Goal: Information Seeking & Learning: Learn about a topic

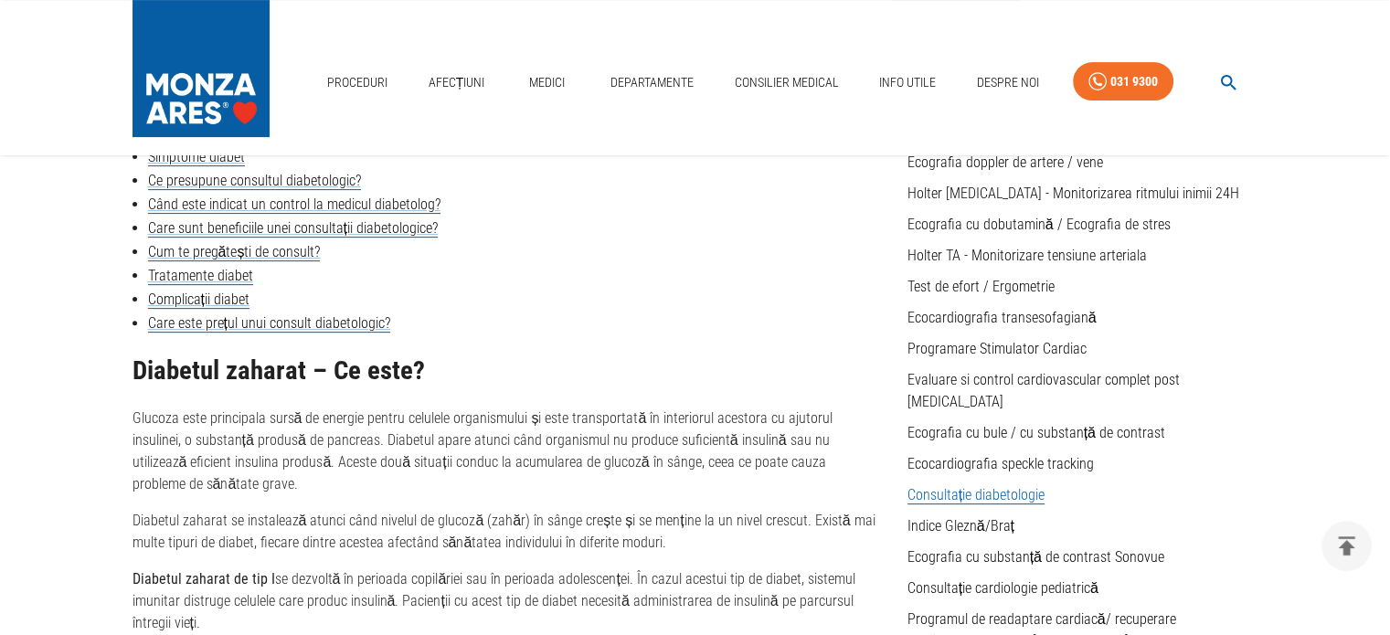
scroll to position [457, 0]
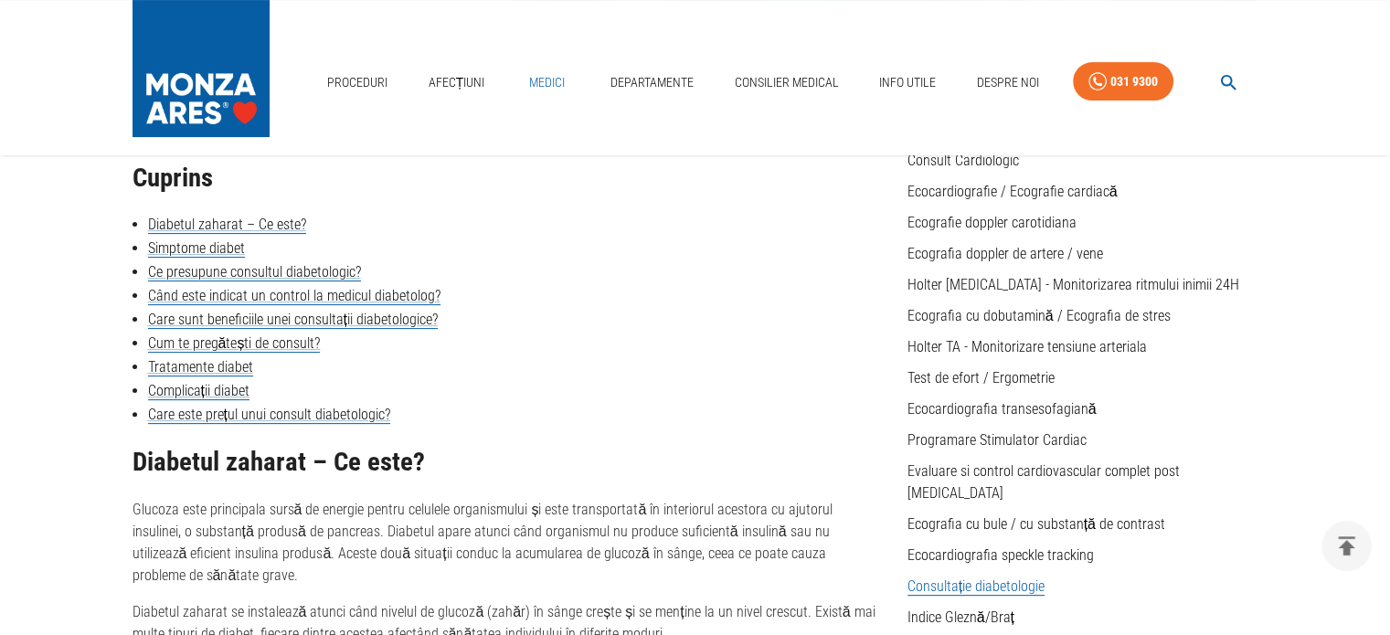
click at [537, 80] on link "Medici" at bounding box center [547, 82] width 58 height 37
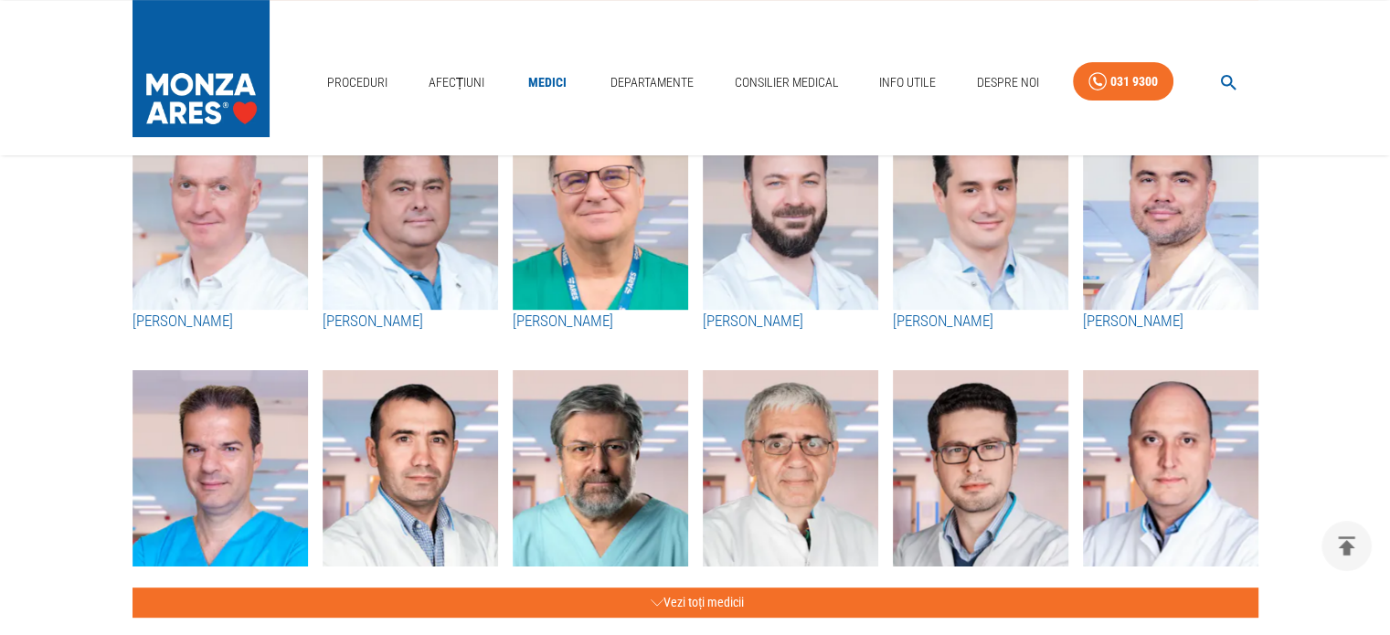
scroll to position [731, 0]
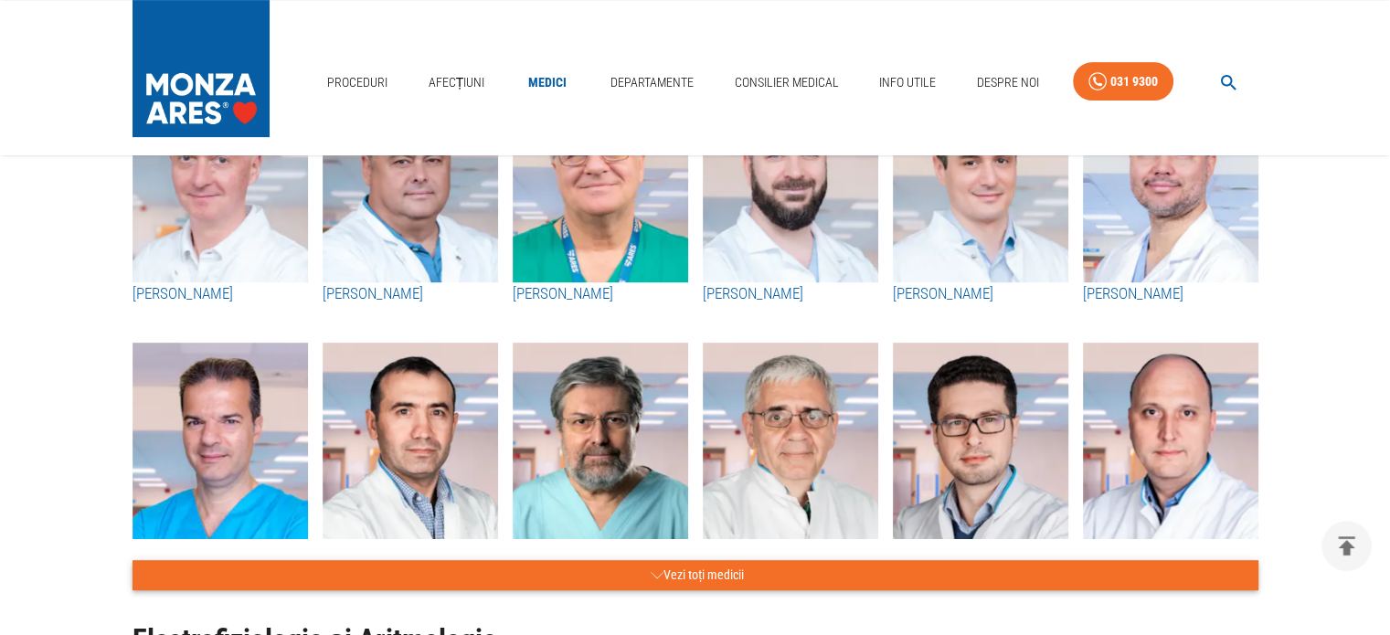
click at [646, 573] on button "Vezi toți medicii" at bounding box center [695, 575] width 1126 height 30
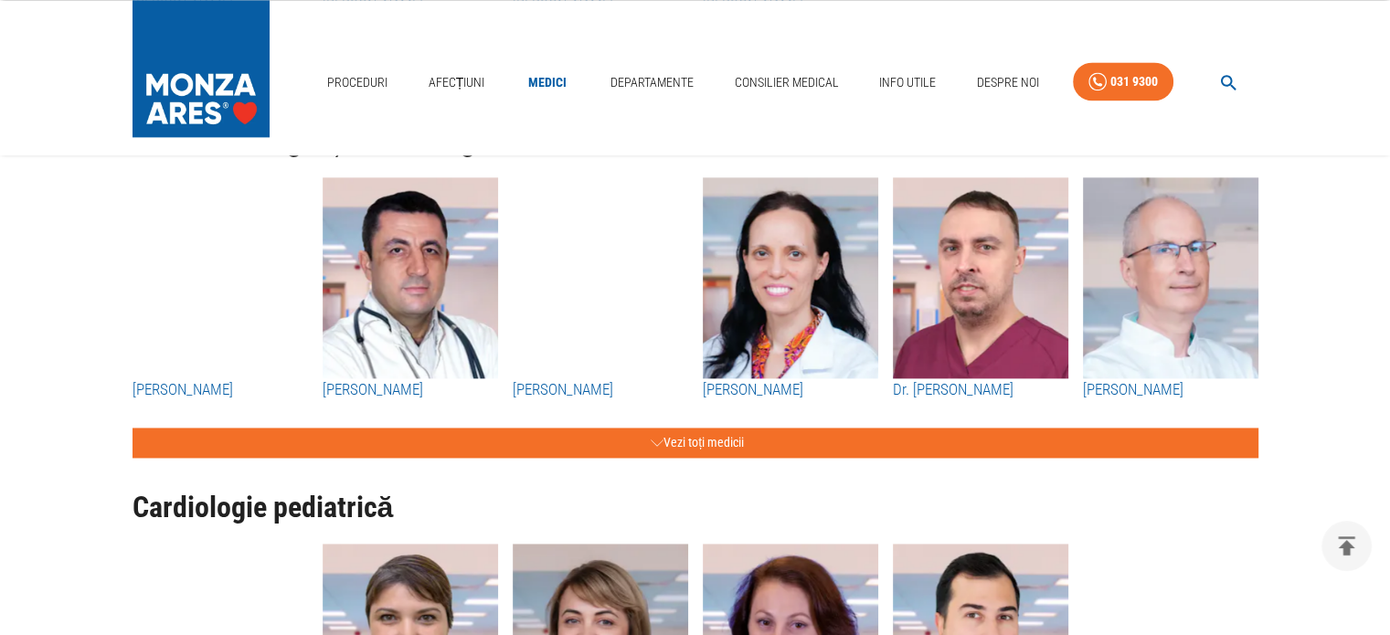
scroll to position [2558, 0]
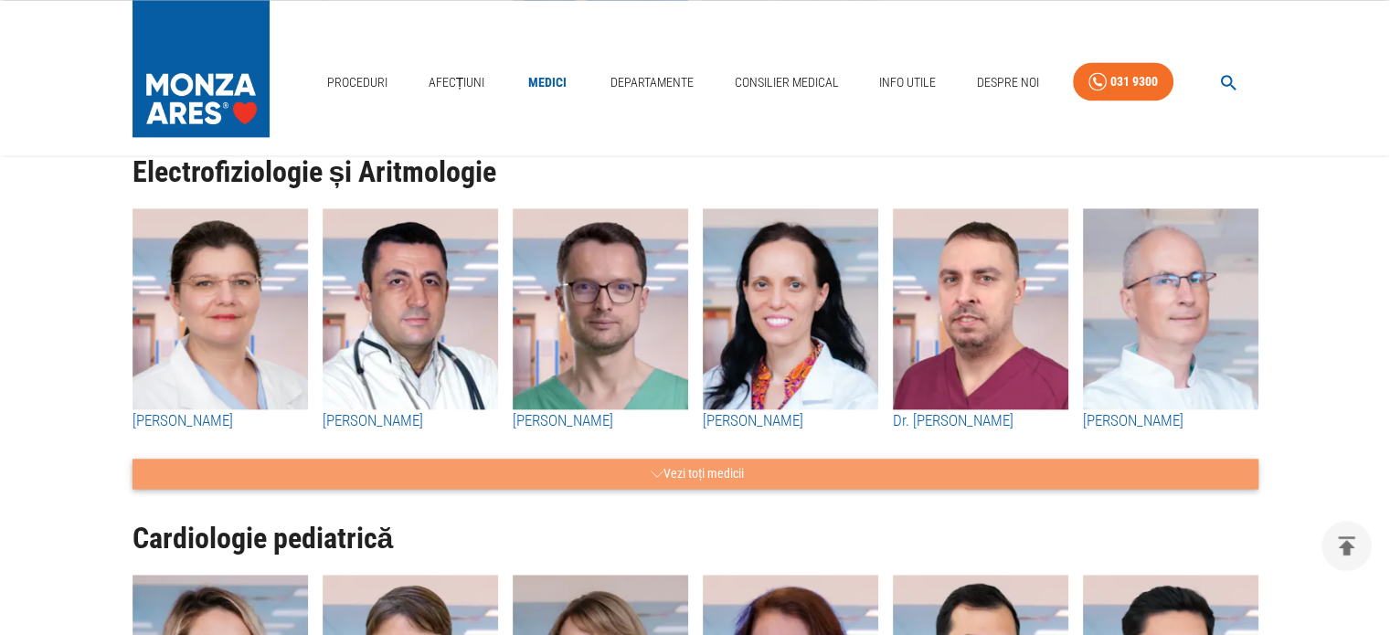
click at [714, 472] on button "Vezi toți medicii" at bounding box center [695, 474] width 1126 height 30
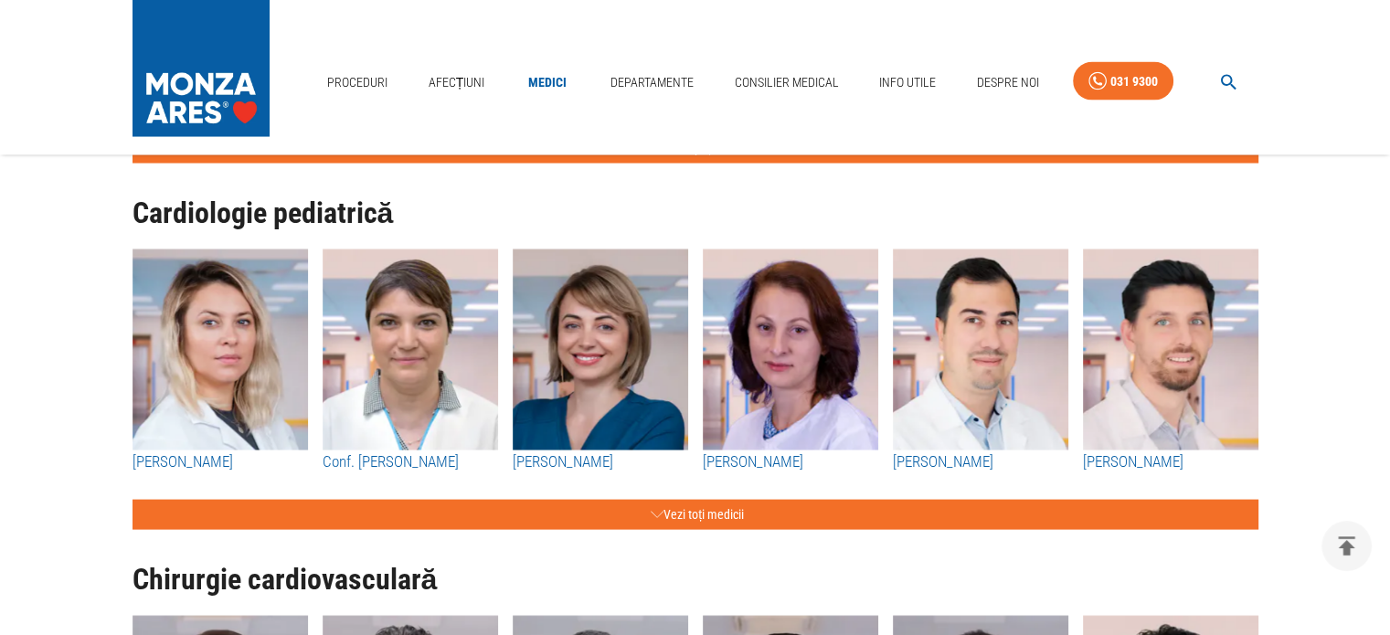
scroll to position [3655, 0]
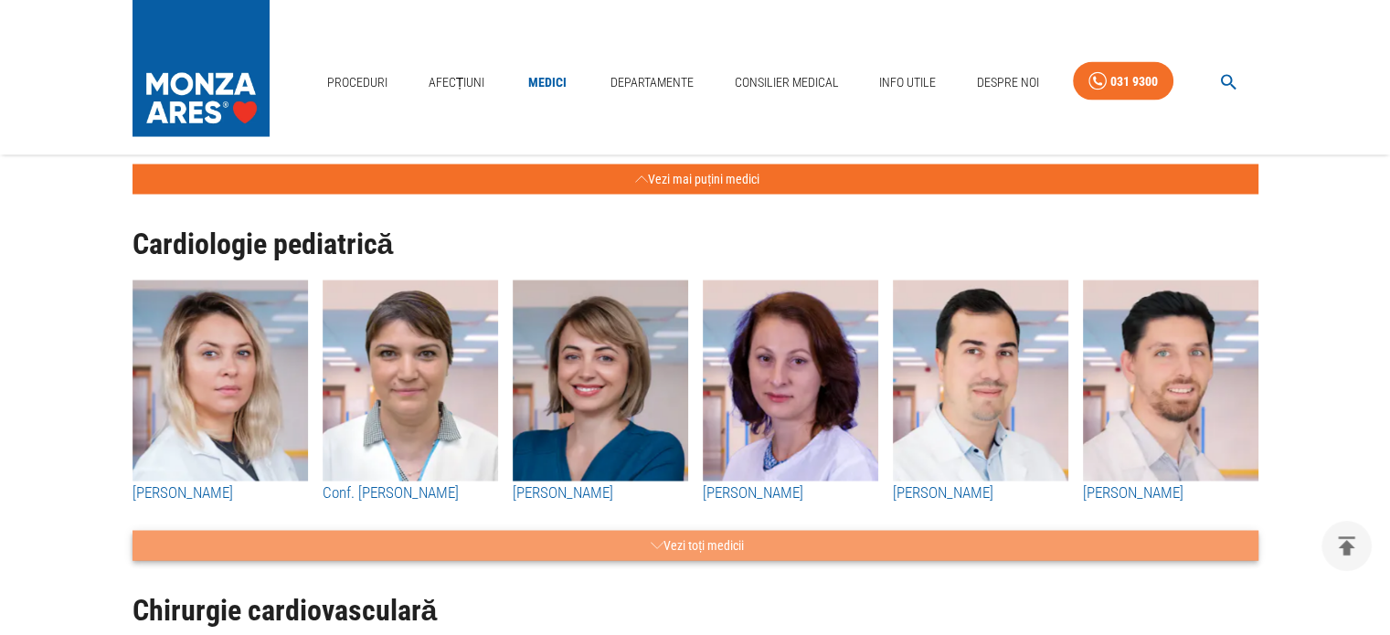
click at [722, 546] on button "Vezi toți medicii" at bounding box center [695, 546] width 1126 height 30
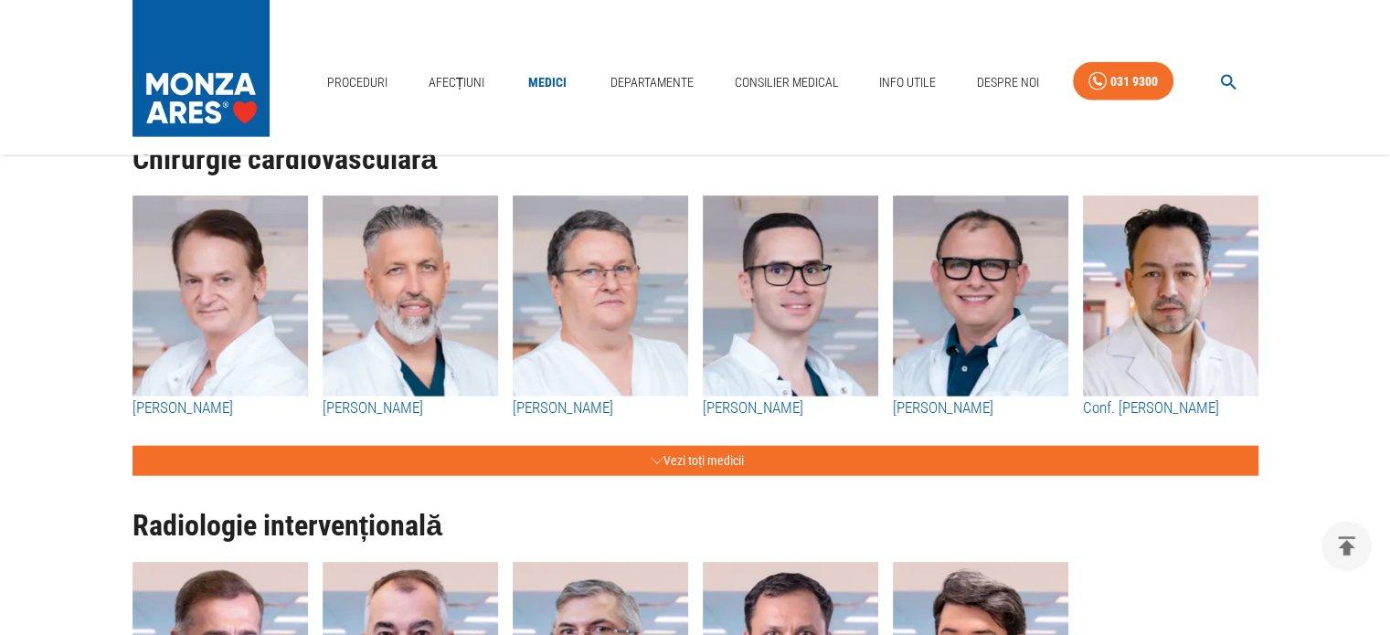
scroll to position [4294, 0]
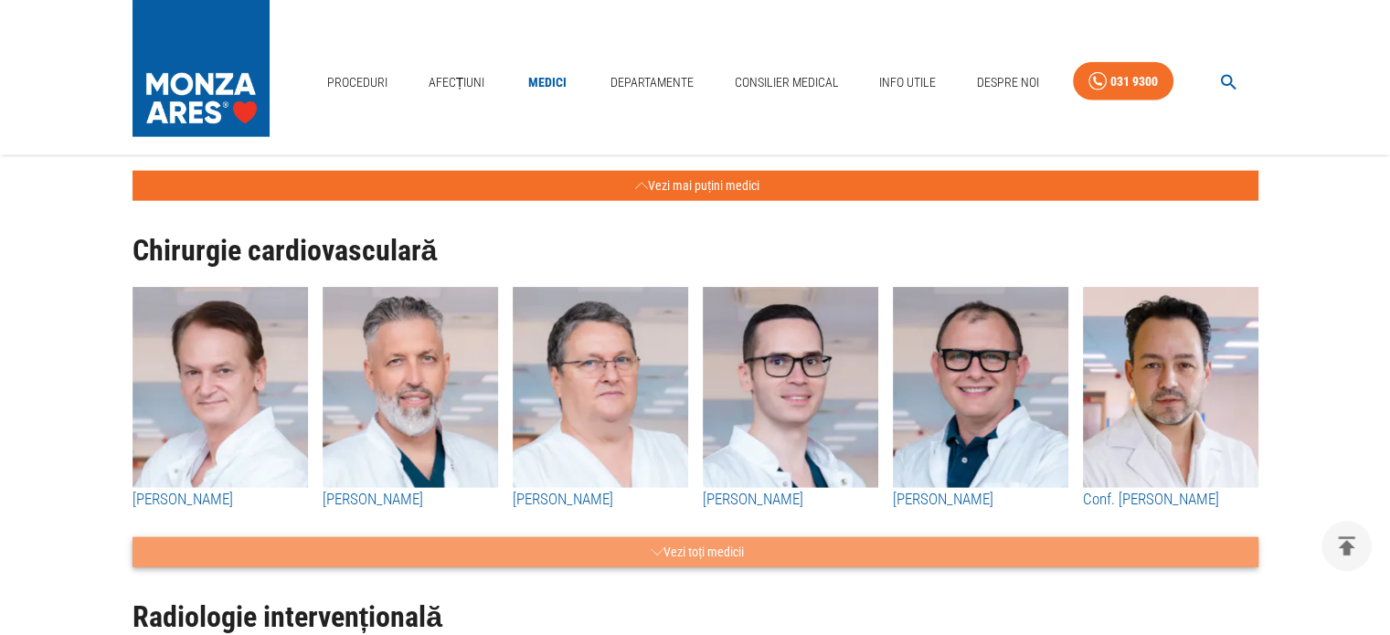
click at [709, 541] on button "Vezi toți medicii" at bounding box center [695, 552] width 1126 height 30
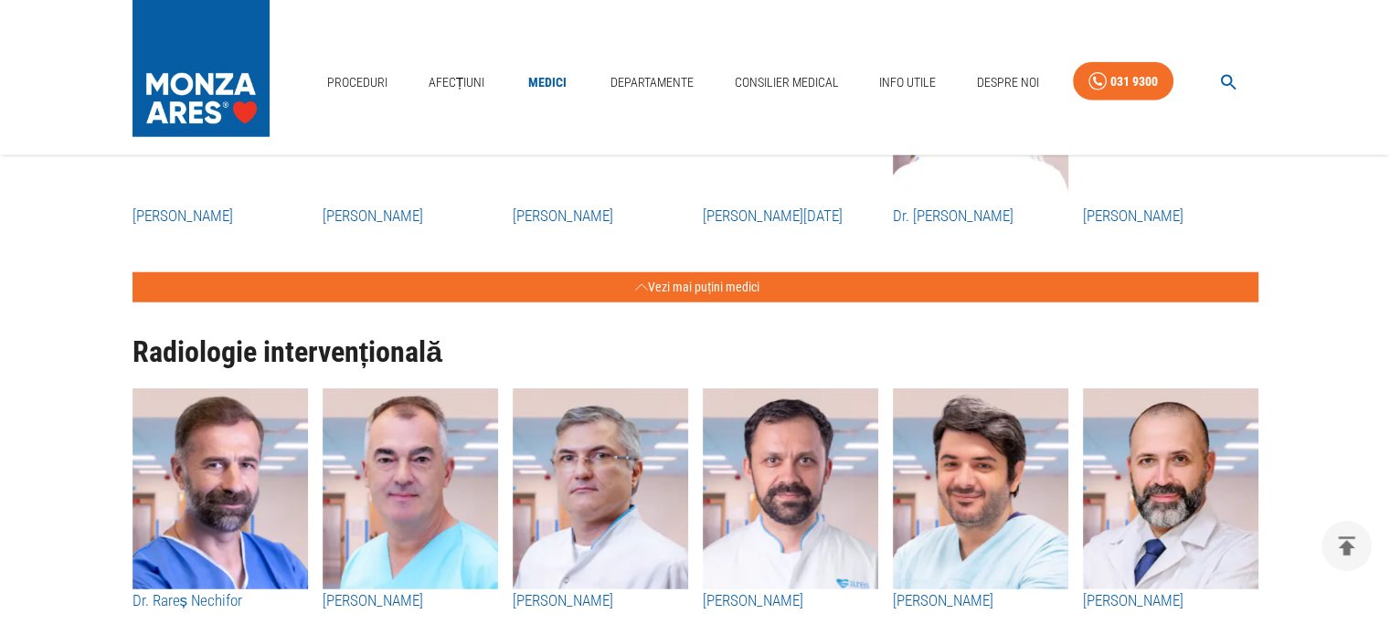
scroll to position [4934, 0]
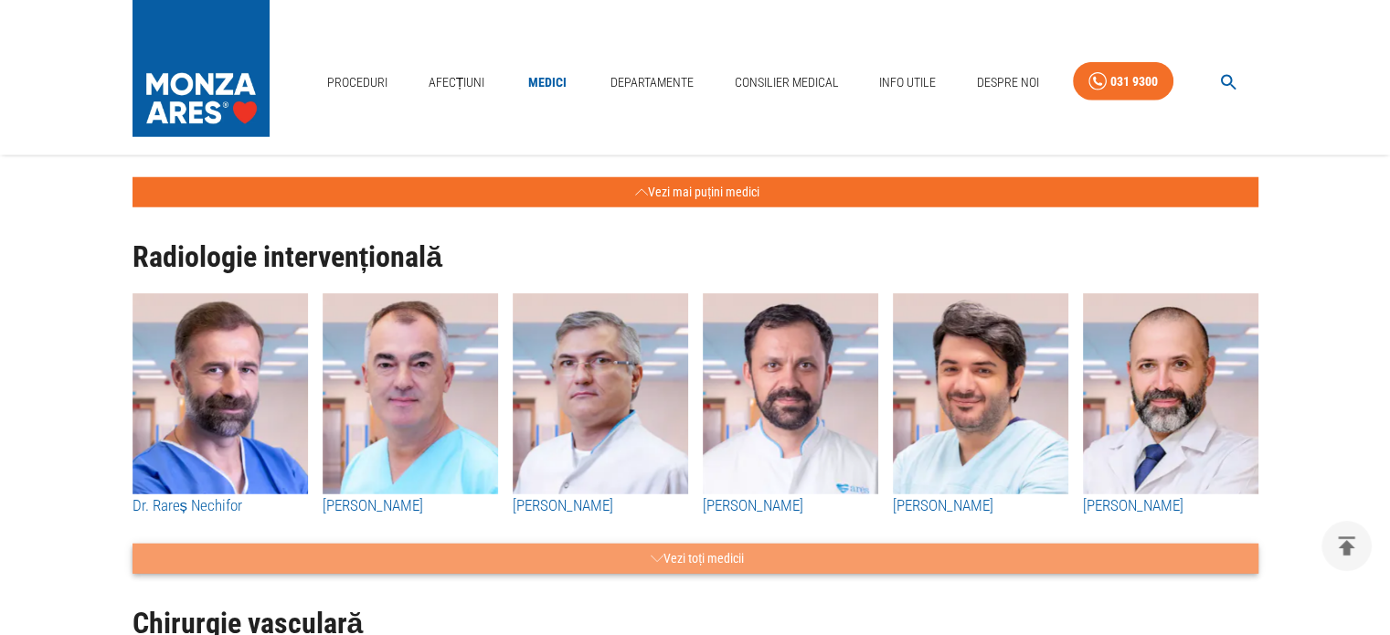
click at [699, 561] on button "Vezi toți medicii" at bounding box center [695, 559] width 1126 height 30
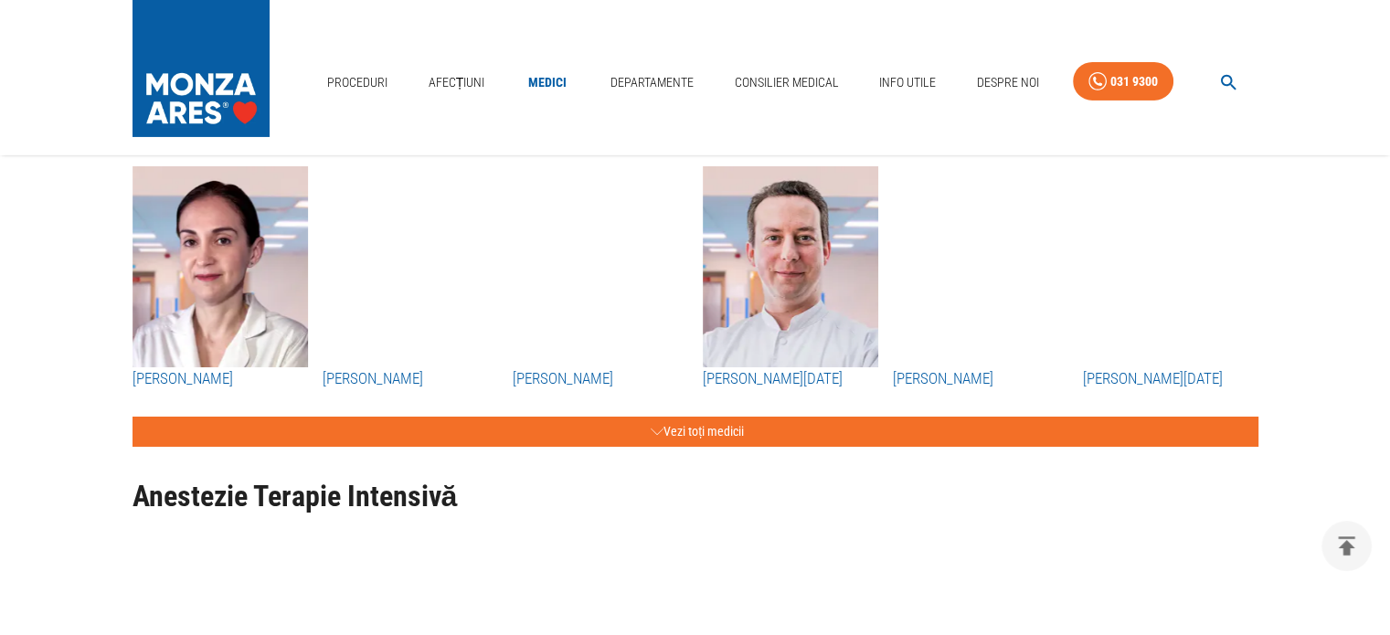
scroll to position [6213, 0]
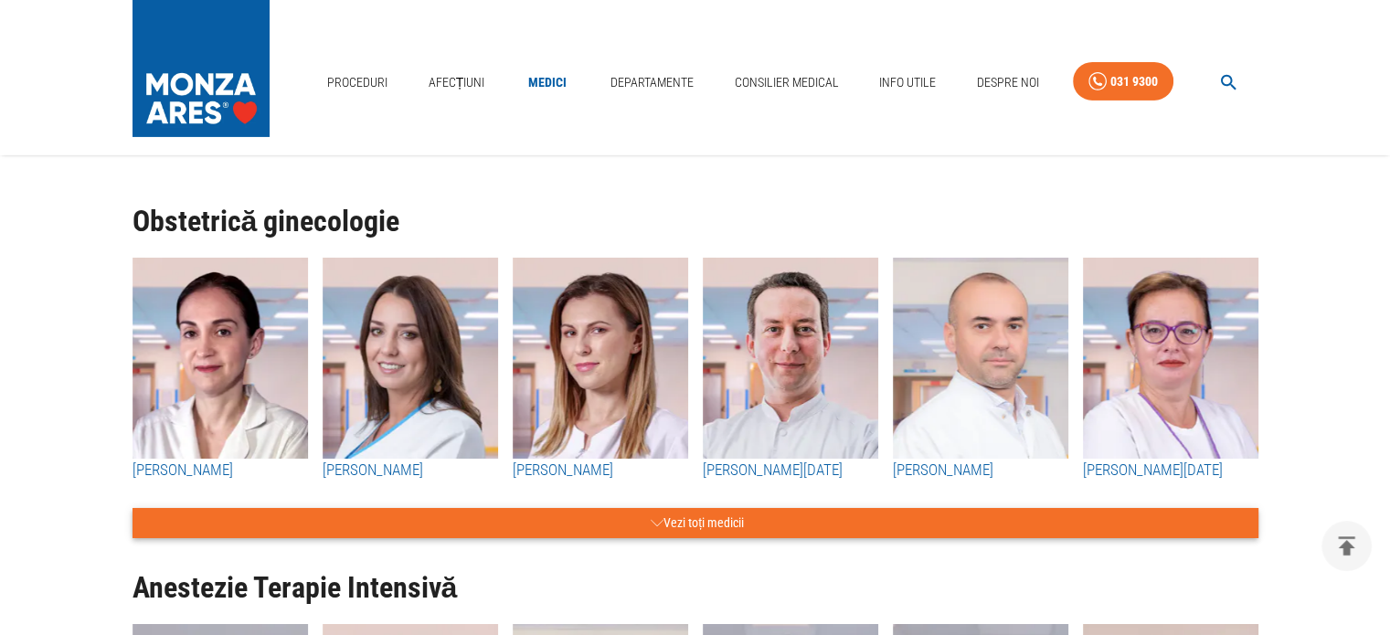
click at [714, 519] on button "Vezi toți medicii" at bounding box center [695, 523] width 1126 height 30
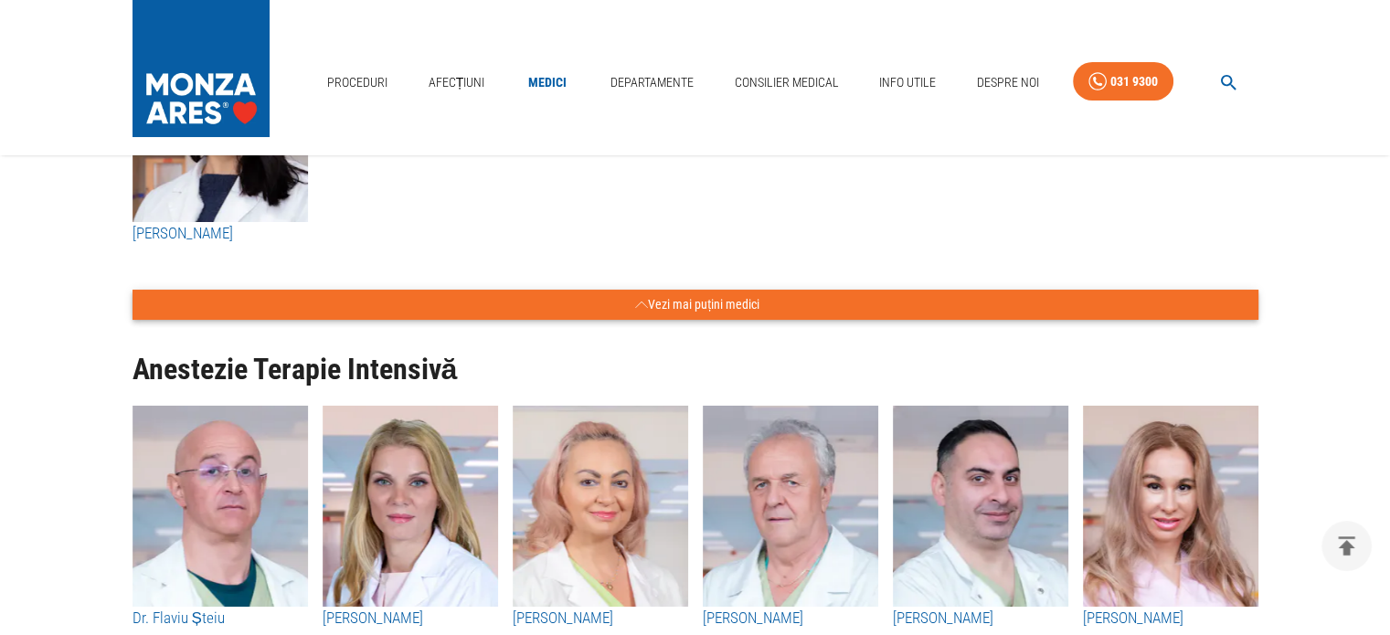
scroll to position [7127, 0]
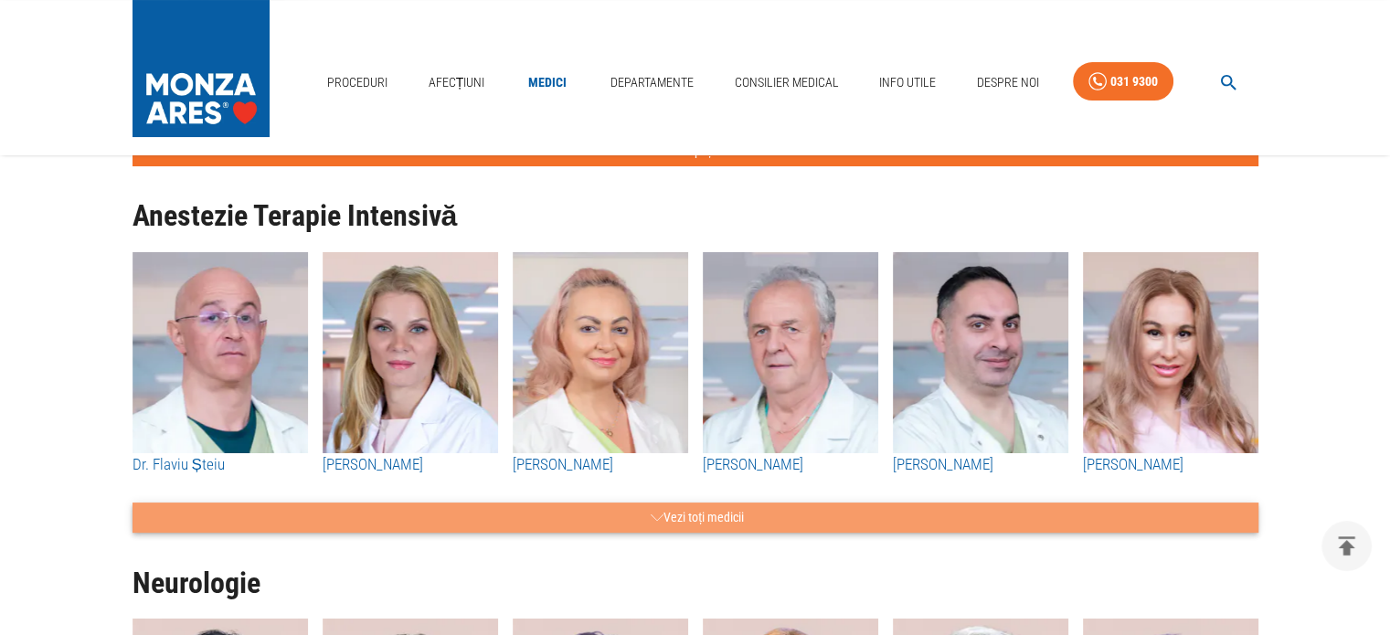
click at [691, 519] on button "Vezi toți medicii" at bounding box center [695, 518] width 1126 height 30
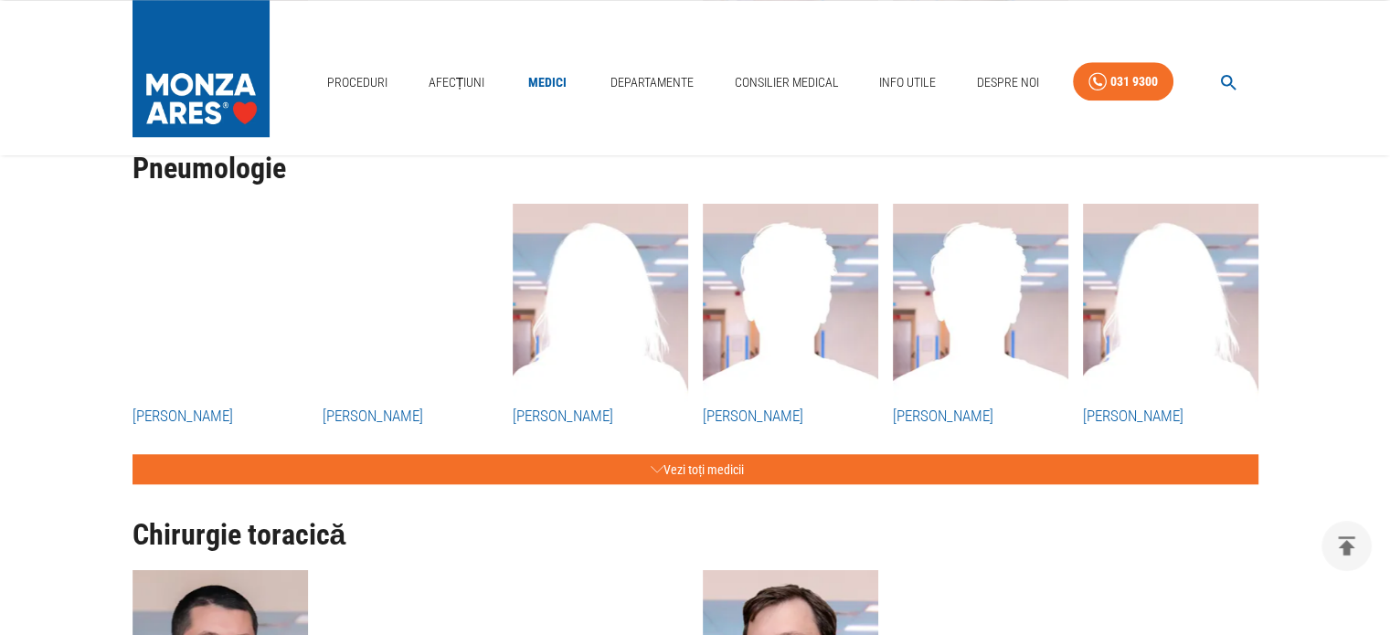
scroll to position [8497, 0]
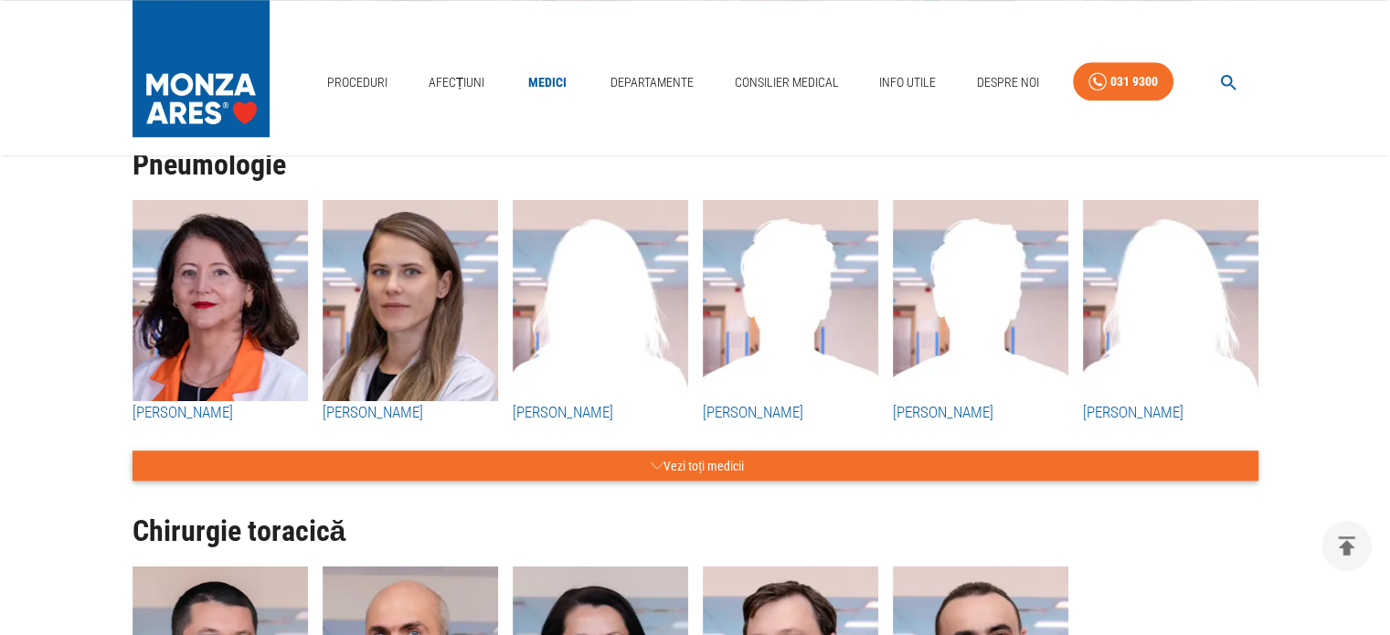
click at [704, 469] on button "Vezi toți medicii" at bounding box center [695, 465] width 1126 height 30
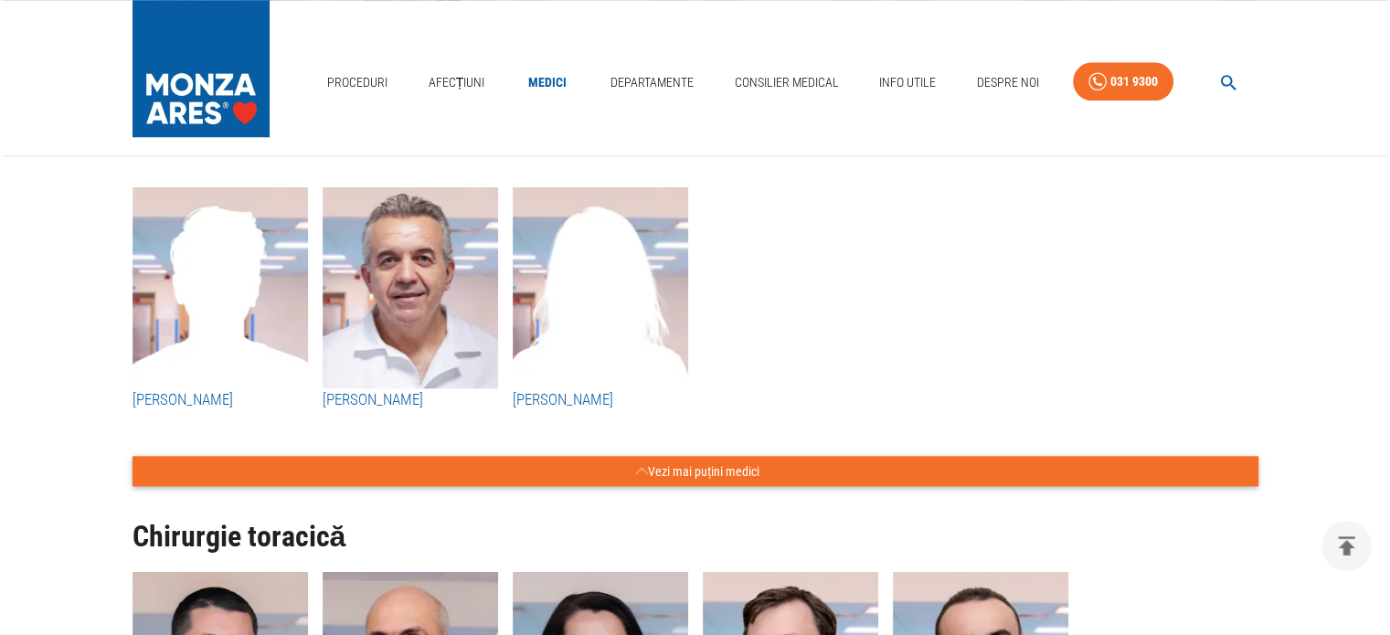
scroll to position [9045, 0]
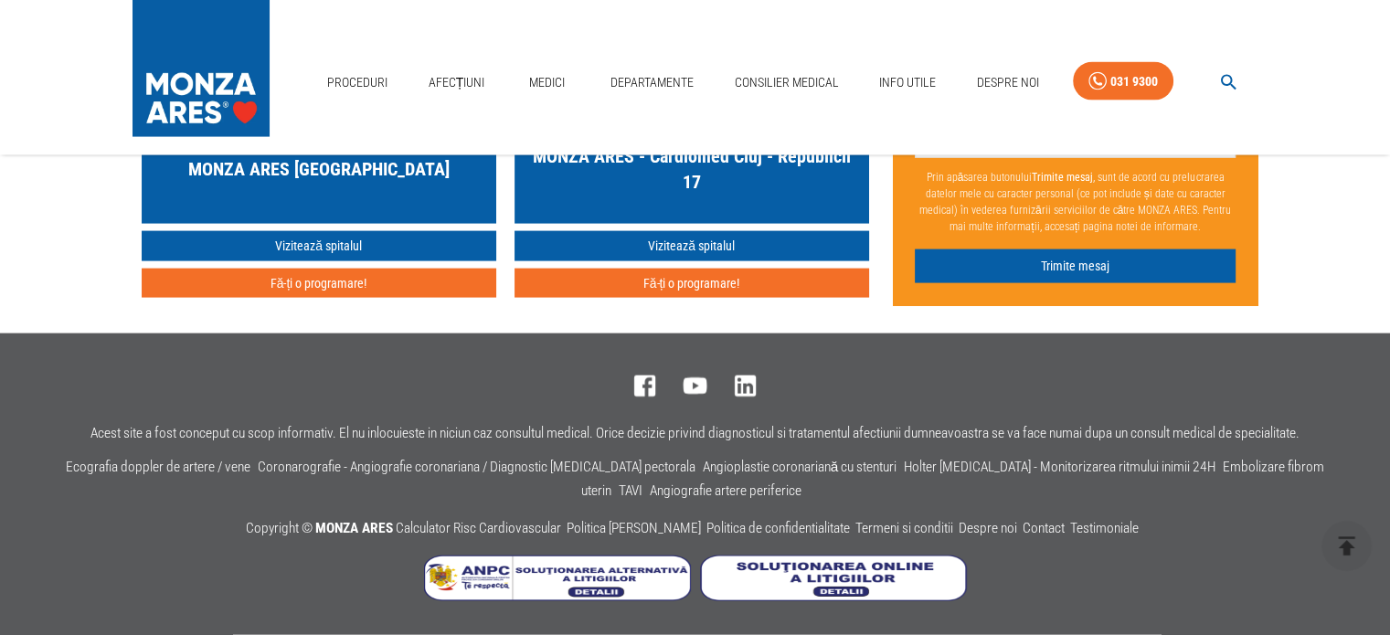
scroll to position [457, 0]
